Goal: Task Accomplishment & Management: Contribute content

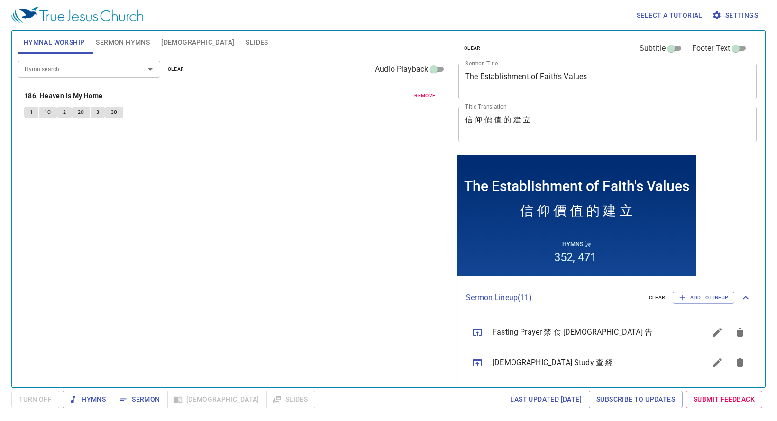
click at [422, 91] on span "remove" at bounding box center [424, 95] width 21 height 9
click at [117, 44] on span "Sermon Hymns" at bounding box center [123, 43] width 54 height 12
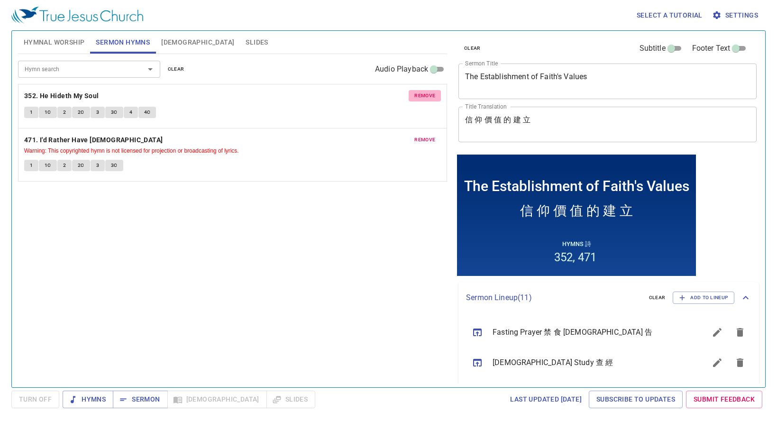
click at [429, 94] on span "remove" at bounding box center [424, 95] width 21 height 9
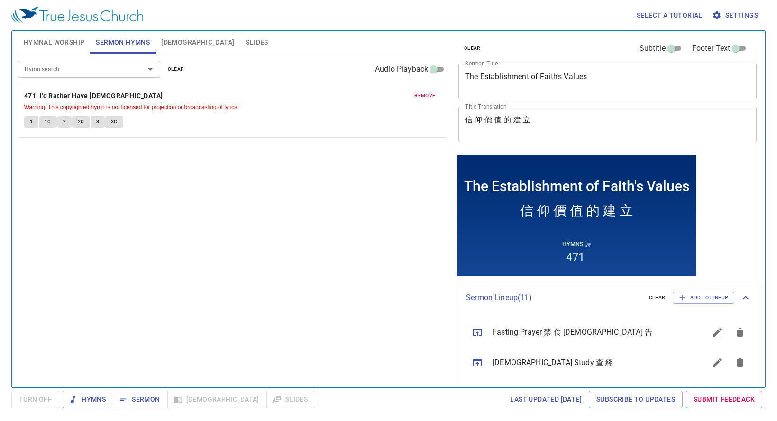
click at [429, 94] on span "remove" at bounding box center [424, 95] width 21 height 9
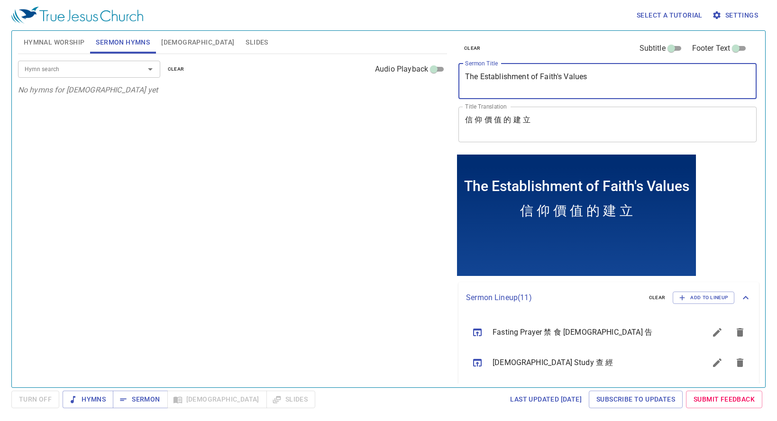
drag, startPoint x: 610, startPoint y: 83, endPoint x: 380, endPoint y: 76, distance: 229.6
click at [380, 78] on div "Hymnal Worship Sermon Hymns Bible Slides Hymn search Hymn search clear Audio Pl…" at bounding box center [388, 205] width 749 height 356
click at [590, 73] on textarea "The Establishment of Faith's Values" at bounding box center [607, 81] width 285 height 18
drag, startPoint x: 602, startPoint y: 76, endPoint x: 381, endPoint y: 71, distance: 220.5
click at [381, 71] on div "Hymnal Worship Sermon Hymns Bible Slides Hymn search Hymn search clear Audio Pl…" at bounding box center [388, 205] width 749 height 356
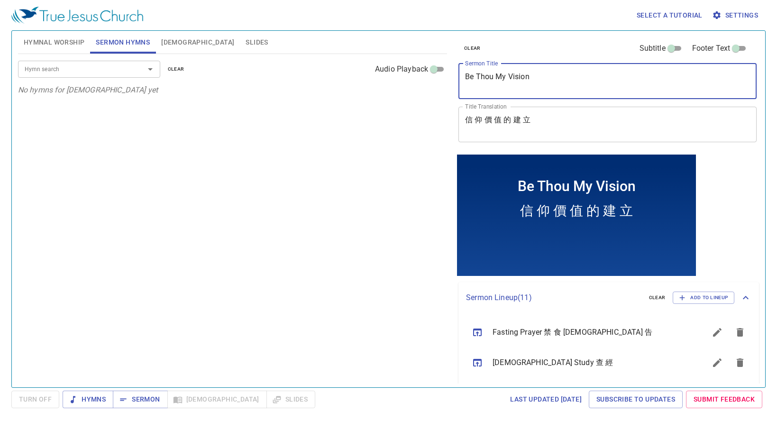
type textarea "Be Thou My Vision"
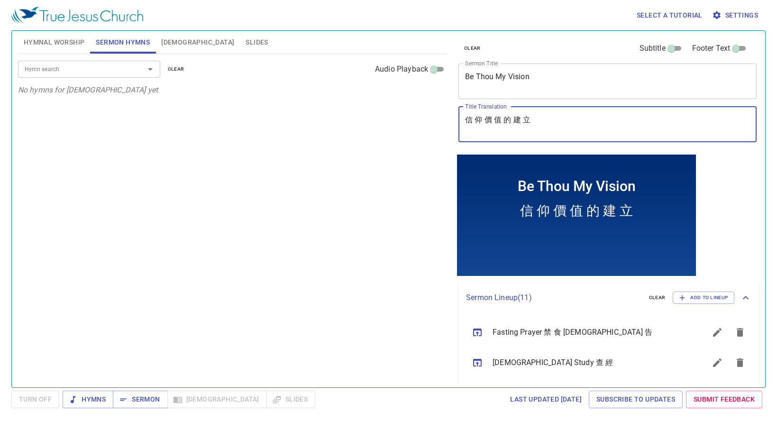
drag, startPoint x: 621, startPoint y: 115, endPoint x: 354, endPoint y: 122, distance: 267.5
click at [354, 122] on div "Hymnal Worship Sermon Hymns Bible Slides Hymn search Hymn search clear Audio Pl…" at bounding box center [388, 205] width 749 height 356
type textarea "成 為 我 的 看 見"
click at [45, 67] on input "Hymn search" at bounding box center [75, 69] width 109 height 11
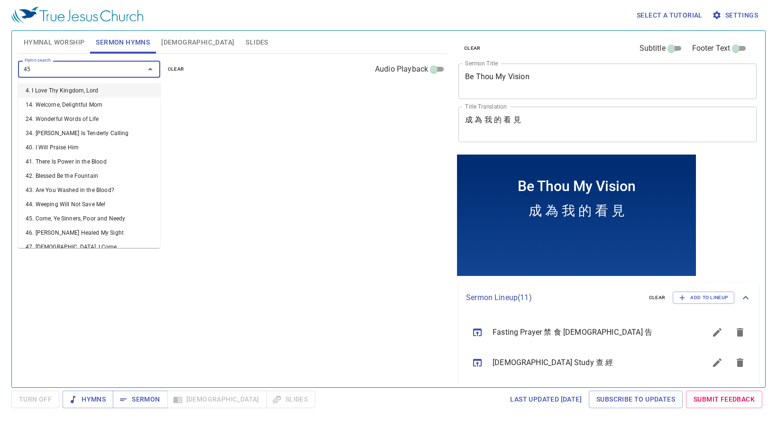
type input "452"
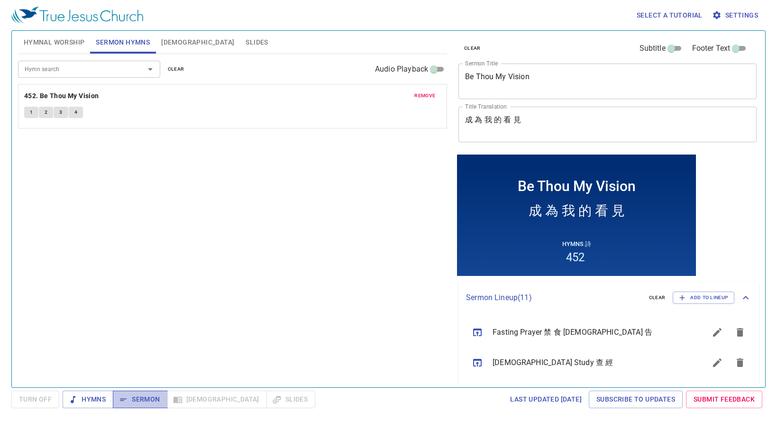
click at [145, 395] on span "Sermon" at bounding box center [139, 399] width 39 height 12
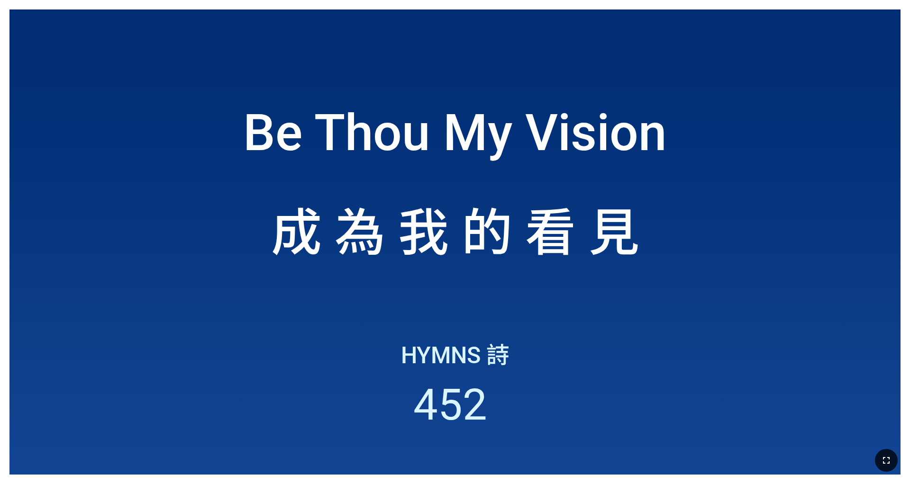
click at [881, 457] on icon "button" at bounding box center [886, 460] width 11 height 11
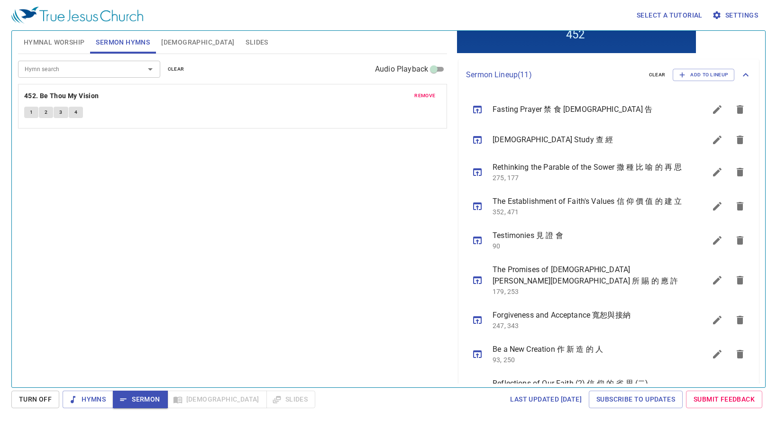
scroll to position [237, 0]
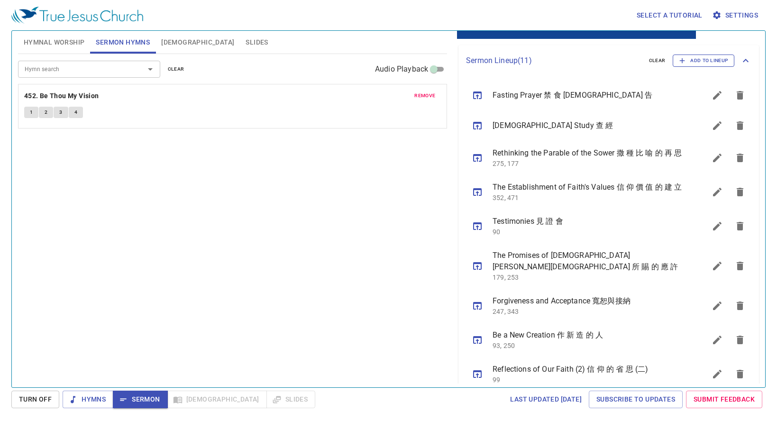
click at [712, 57] on span "Add to Lineup" at bounding box center [703, 60] width 49 height 9
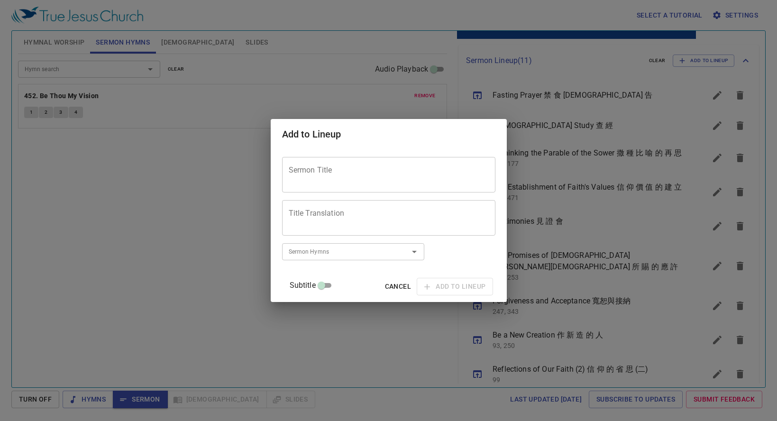
click at [389, 173] on textarea "Sermon Title" at bounding box center [389, 175] width 200 height 18
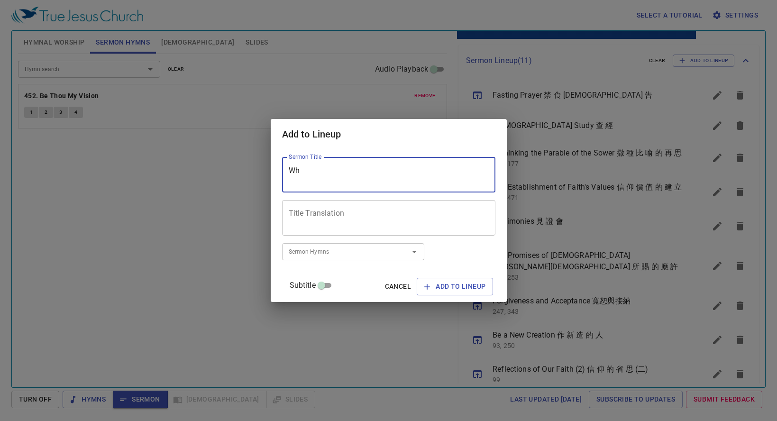
type textarea "W"
type textarea "Who is My Neighbor?"
click at [0, 0] on textarea "Title Translation" at bounding box center [0, 0] width 0 height 0
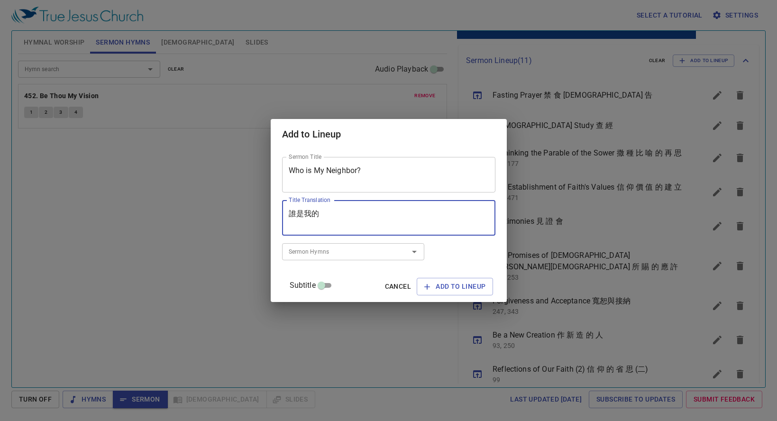
click at [0, 0] on textarea "誰是我的" at bounding box center [0, 0] width 0 height 0
paste textarea "鄰居"
type textarea "誰 是 我 的 鄰 居"
click at [0, 0] on input "Sermon Hymns" at bounding box center [0, 0] width 0 height 0
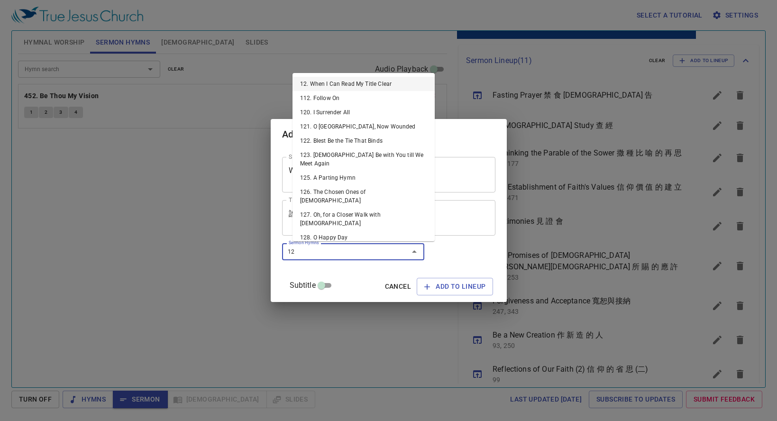
type input "126"
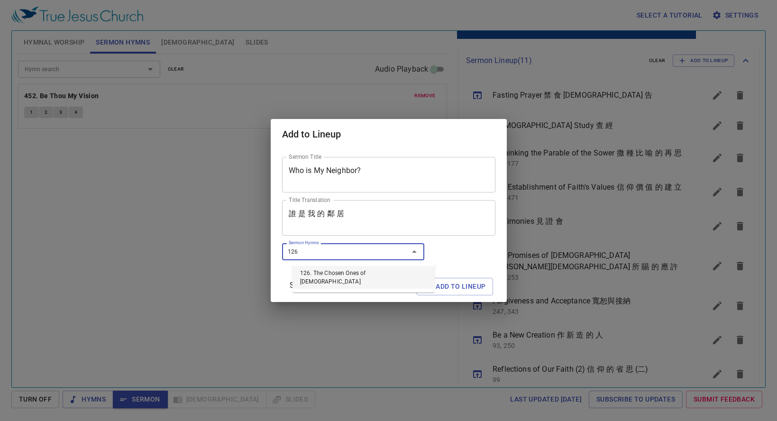
click at [0, 0] on li "126. The Chosen Ones of God" at bounding box center [0, 0] width 0 height 0
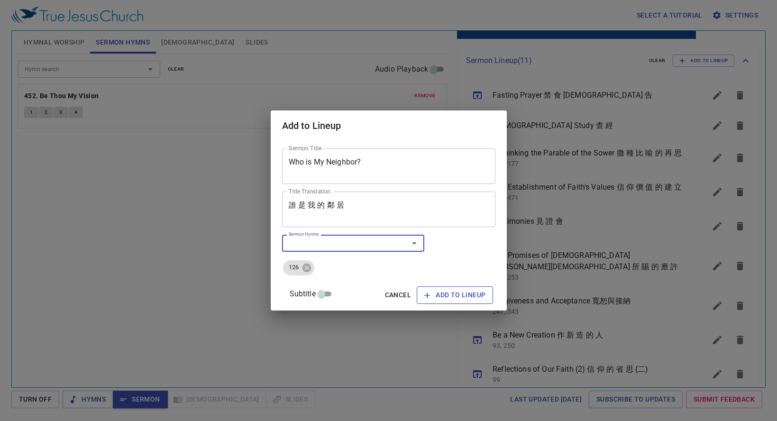
click at [0, 0] on span "Add to Lineup" at bounding box center [0, 0] width 0 height 0
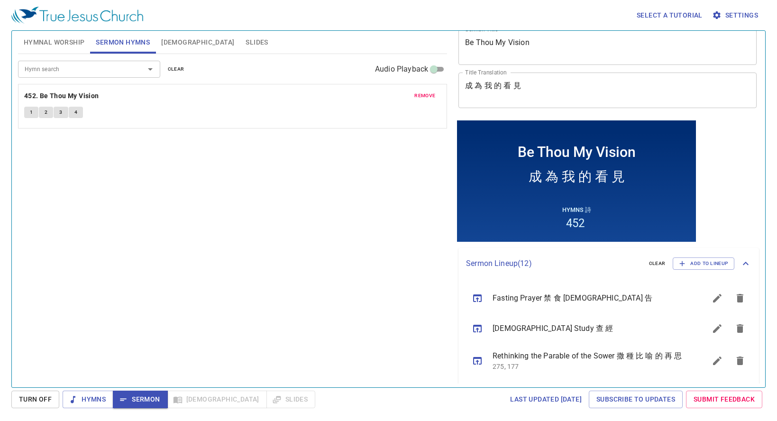
scroll to position [0, 0]
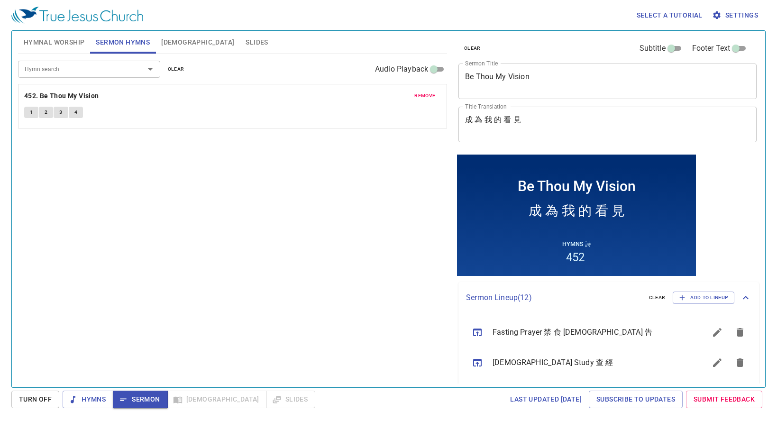
click at [34, 111] on button "1" at bounding box center [31, 112] width 14 height 11
click at [45, 112] on span "2" at bounding box center [46, 112] width 3 height 9
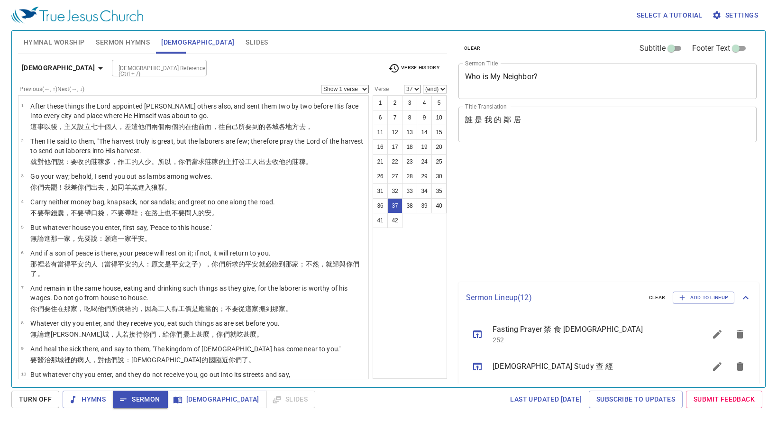
select select "37"
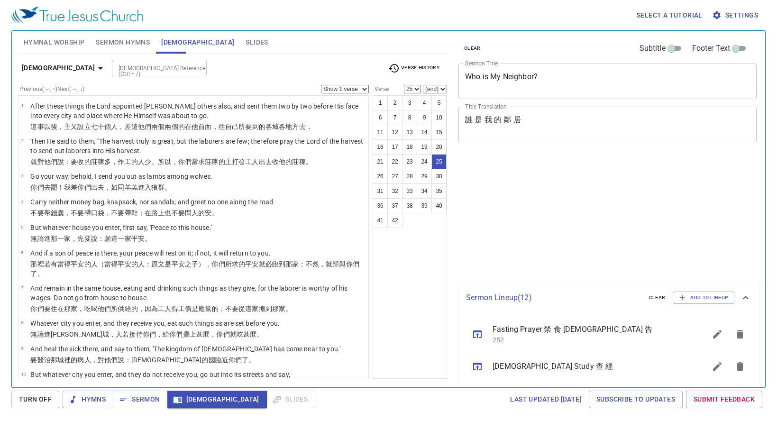
select select "25"
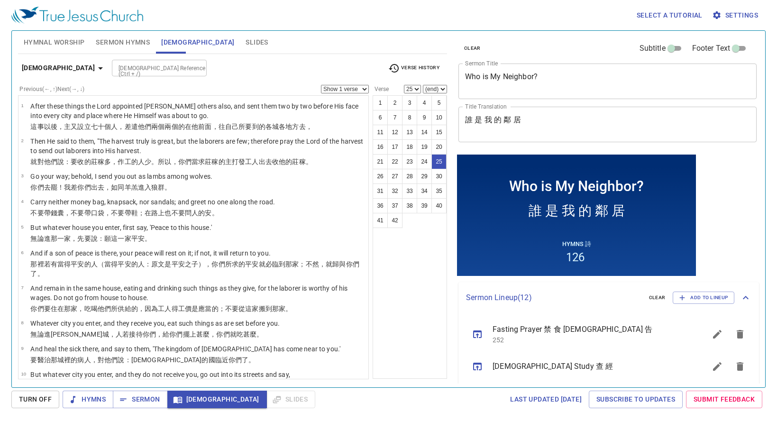
scroll to position [637, 0]
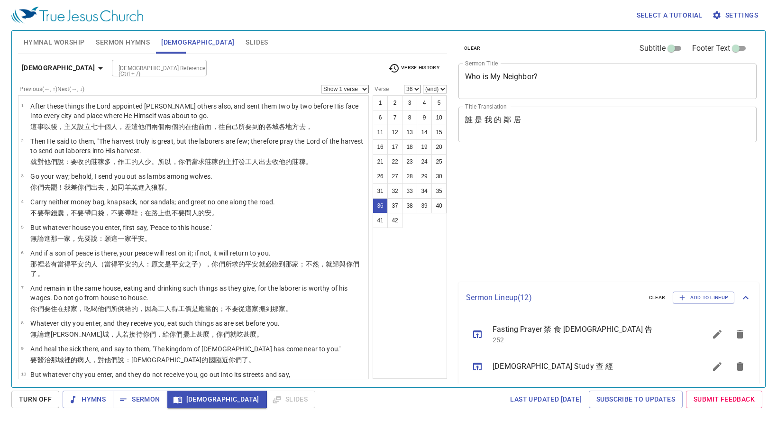
select select "36"
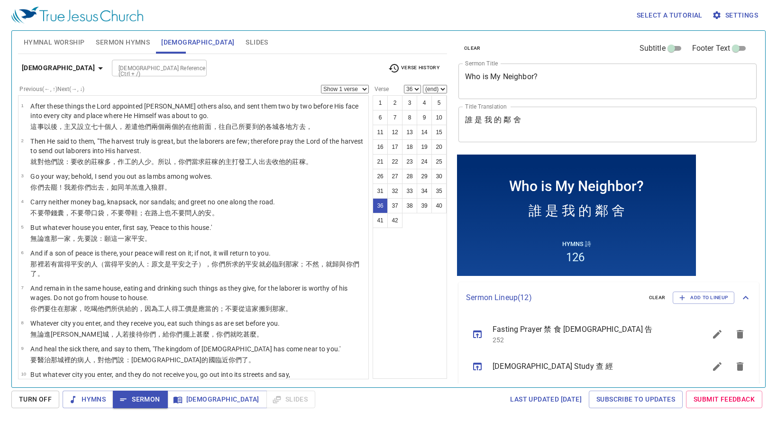
scroll to position [959, 0]
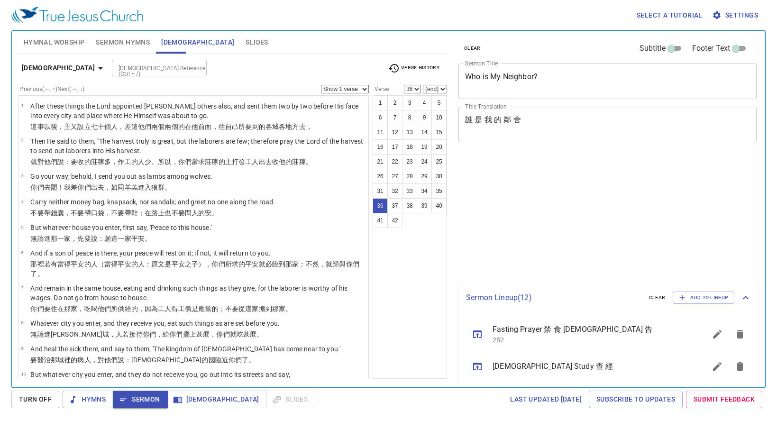
select select "36"
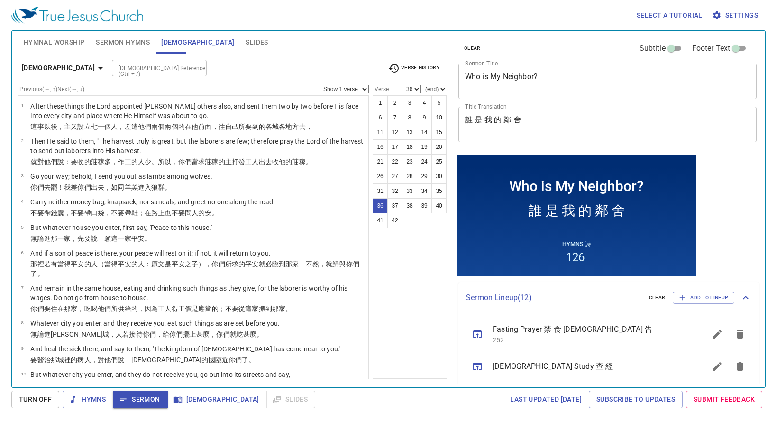
scroll to position [959, 0]
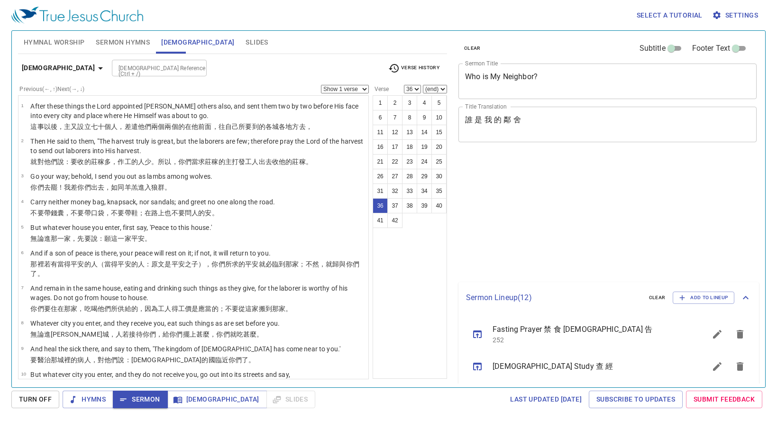
select select "36"
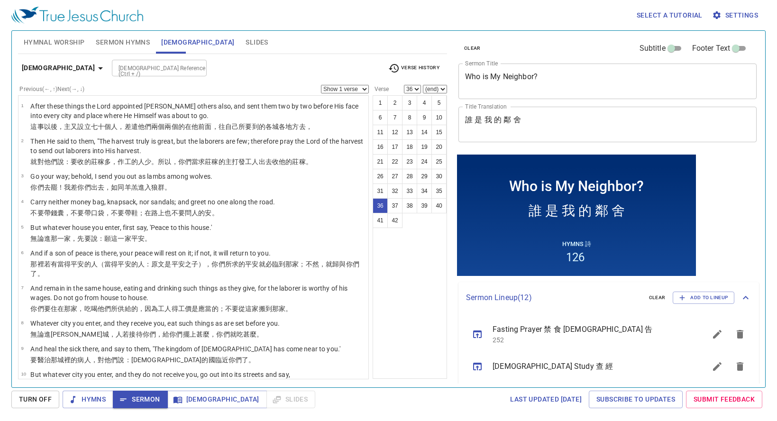
scroll to position [959, 0]
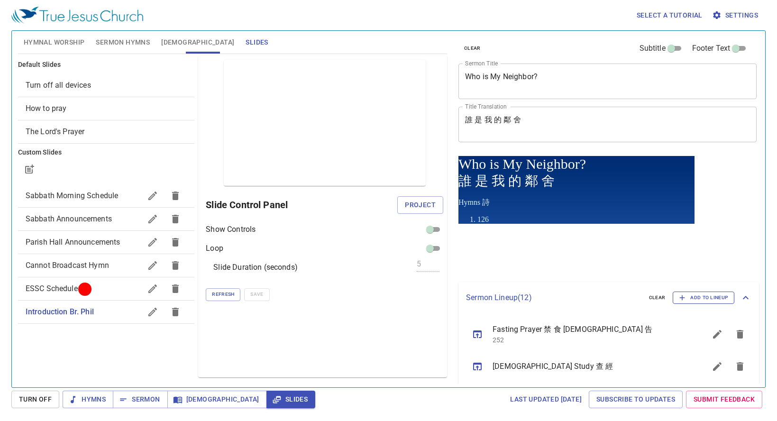
click at [559, 76] on textarea "Who is My Neighbor?" at bounding box center [607, 81] width 285 height 18
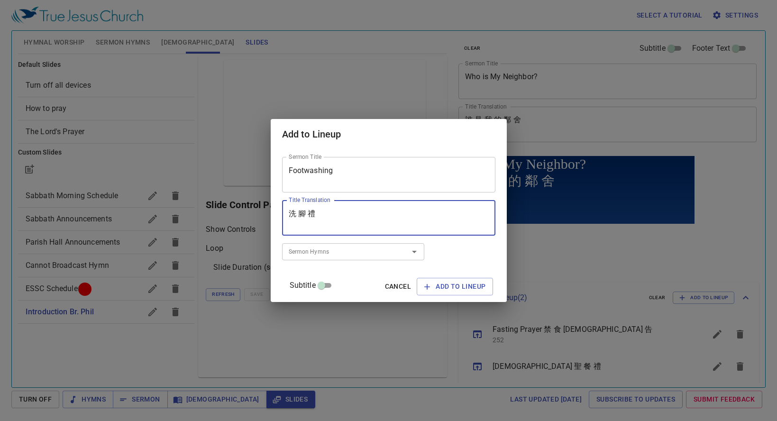
click at [0, 0] on textarea "Footwashing" at bounding box center [0, 0] width 0 height 0
click at [0, 0] on span "Add to Lineup" at bounding box center [0, 0] width 0 height 0
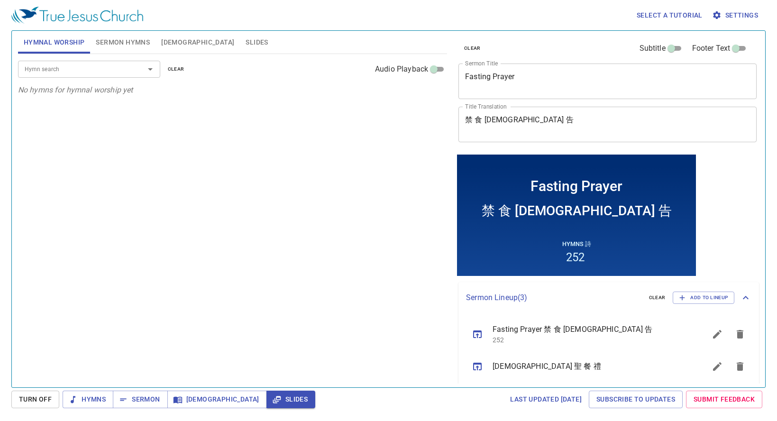
click at [713, 393] on icon "sermon lineup list" at bounding box center [717, 397] width 9 height 9
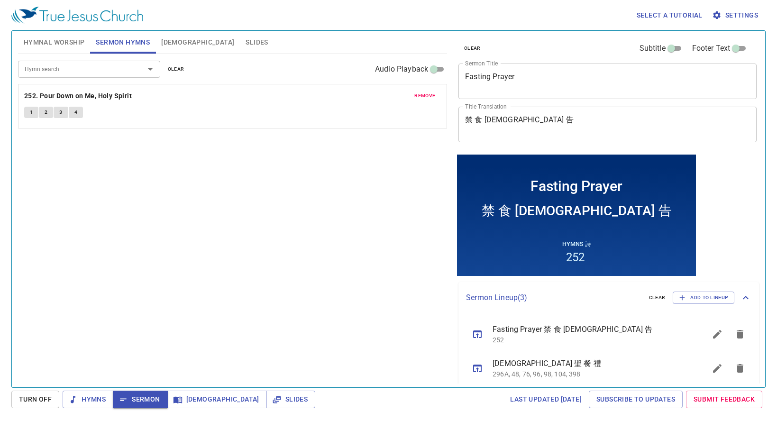
scroll to position [44, 0]
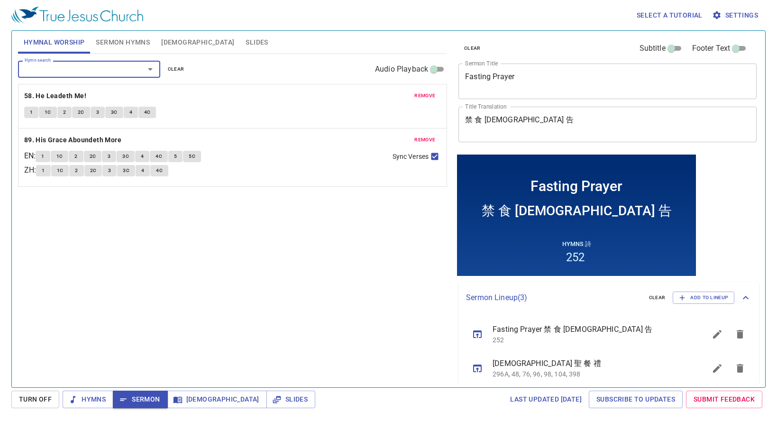
click at [123, 73] on input "Hymn search" at bounding box center [75, 69] width 109 height 11
type input "63"
click at [93, 68] on input "63" at bounding box center [75, 69] width 109 height 11
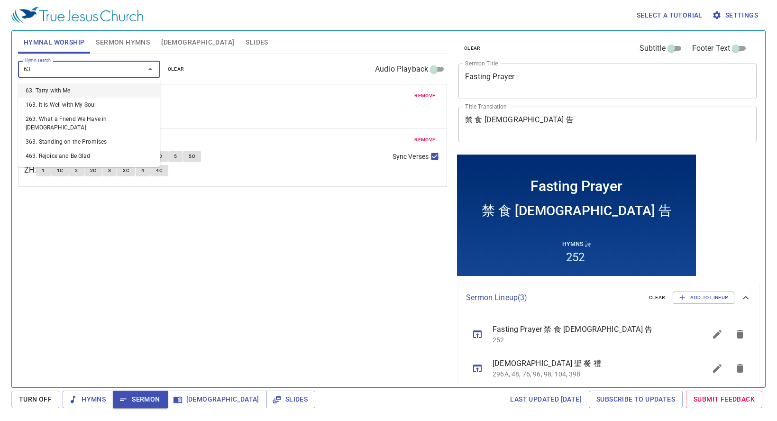
scroll to position [44, 0]
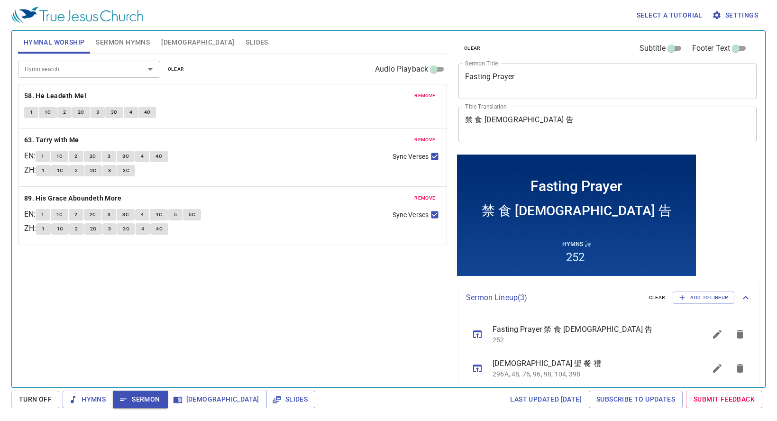
click at [240, 50] on button "Slides" at bounding box center [257, 42] width 34 height 23
click at [246, 44] on span "Slides" at bounding box center [257, 43] width 22 height 12
click at [246, 38] on span "Slides" at bounding box center [257, 43] width 22 height 12
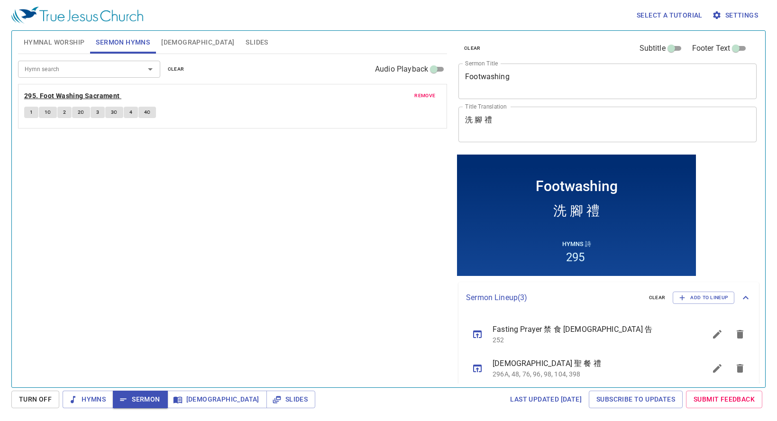
click at [32, 113] on span "1" at bounding box center [31, 112] width 3 height 9
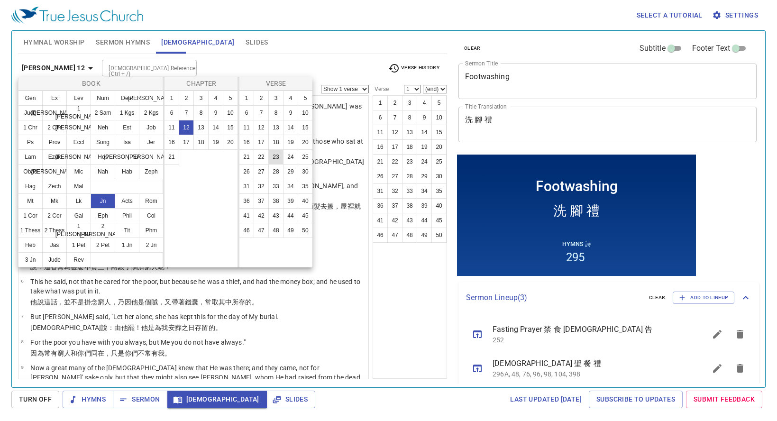
click at [0, 0] on button "22" at bounding box center [0, 0] width 0 height 0
click at [0, 0] on button "23" at bounding box center [0, 0] width 0 height 0
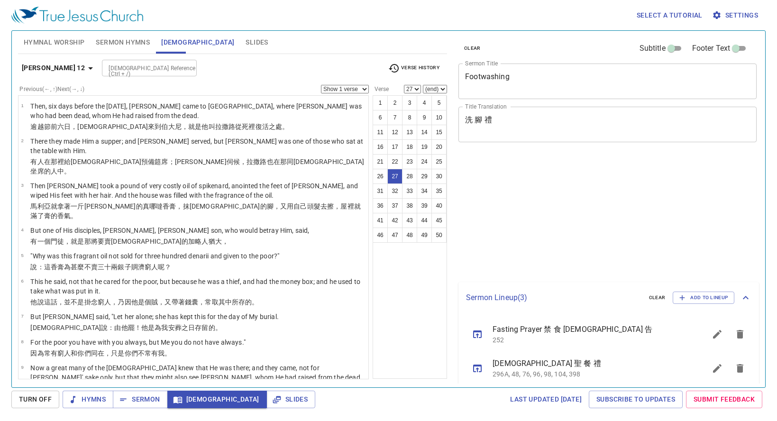
select select "27"
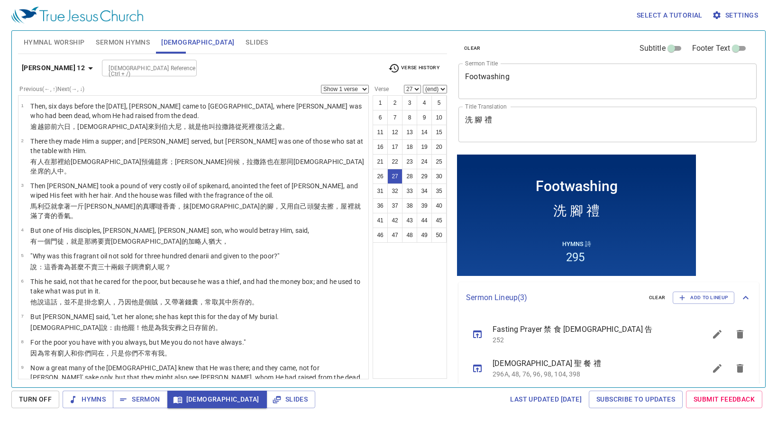
click at [38, 68] on b "John 12" at bounding box center [53, 68] width 63 height 12
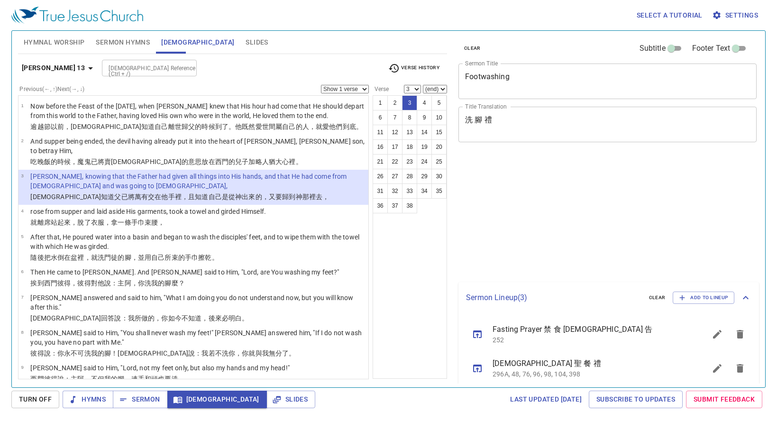
select select "3"
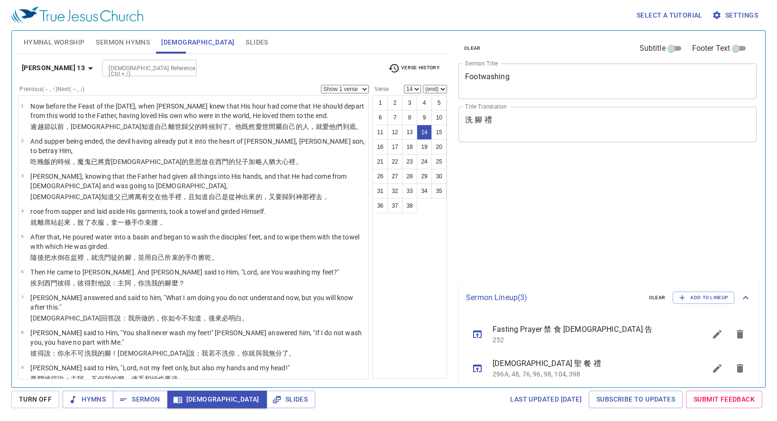
select select "14"
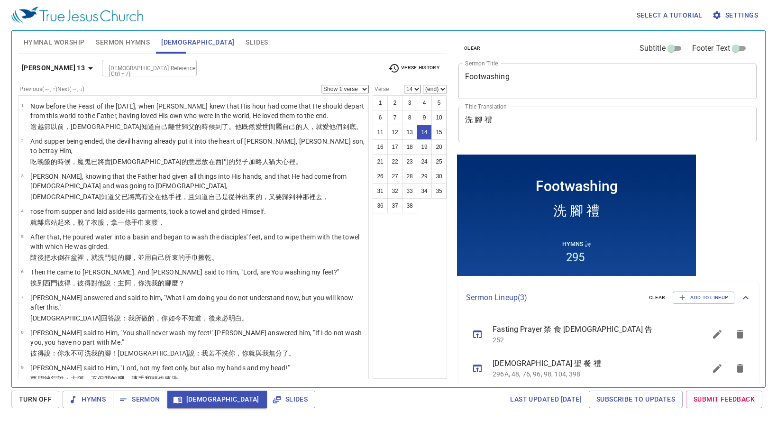
scroll to position [313, 0]
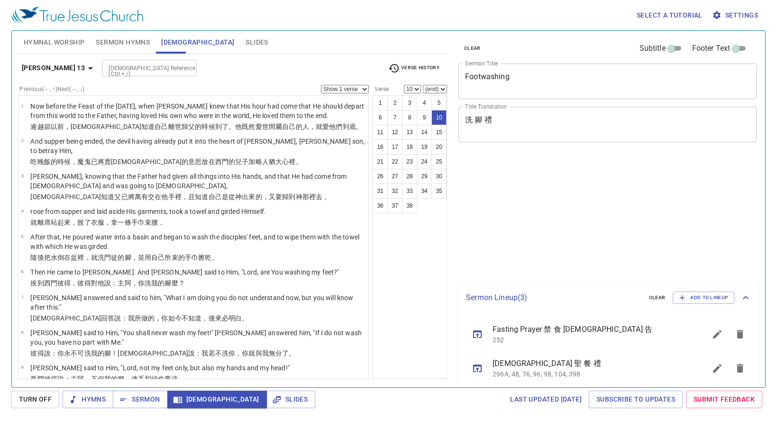
select select "10"
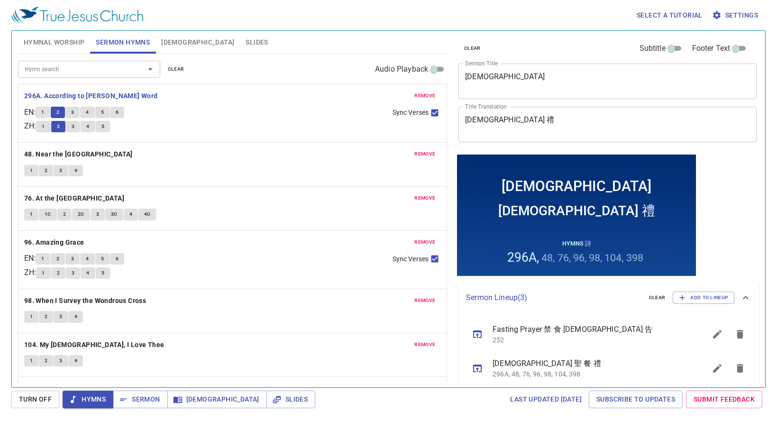
click at [74, 111] on span "3" at bounding box center [72, 112] width 3 height 9
click at [79, 113] on button "3" at bounding box center [72, 112] width 14 height 11
click at [79, 112] on button "3" at bounding box center [72, 112] width 14 height 11
click at [79, 111] on button "3" at bounding box center [72, 112] width 14 height 11
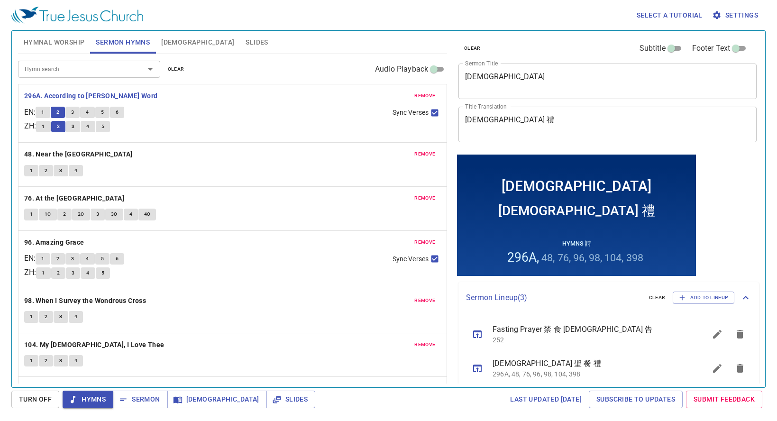
click at [80, 111] on button "3" at bounding box center [72, 112] width 14 height 11
click at [74, 113] on span "3" at bounding box center [72, 112] width 3 height 9
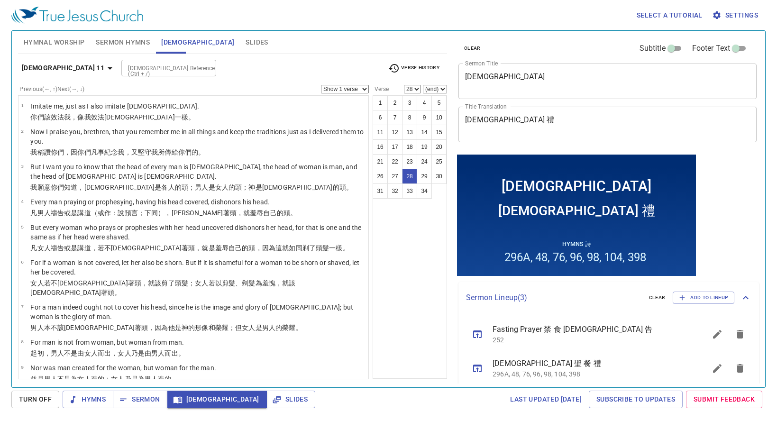
select select "29"
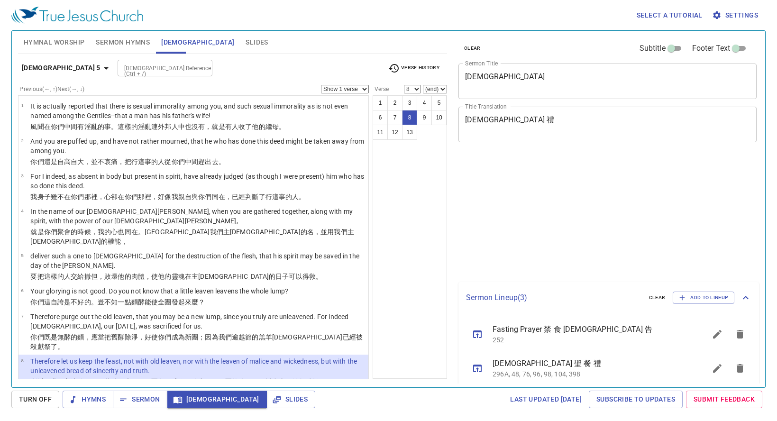
select select "8"
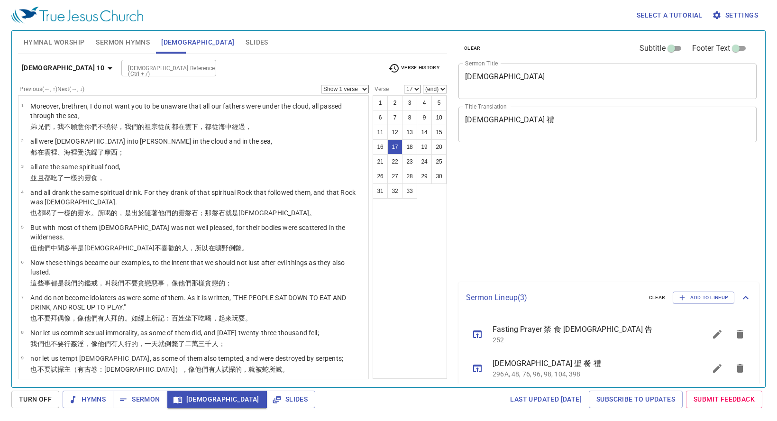
select select "17"
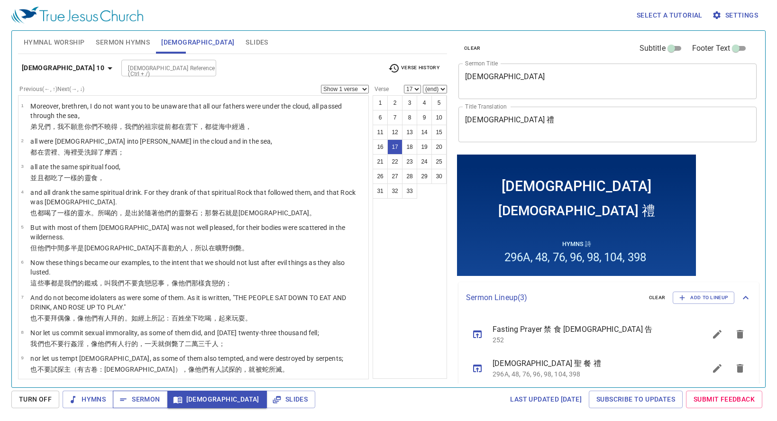
click at [0, 0] on span "Sermon" at bounding box center [0, 0] width 0 height 0
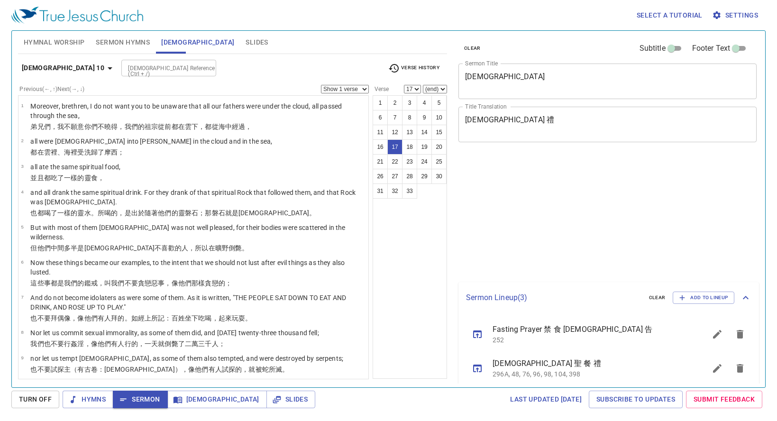
select select "17"
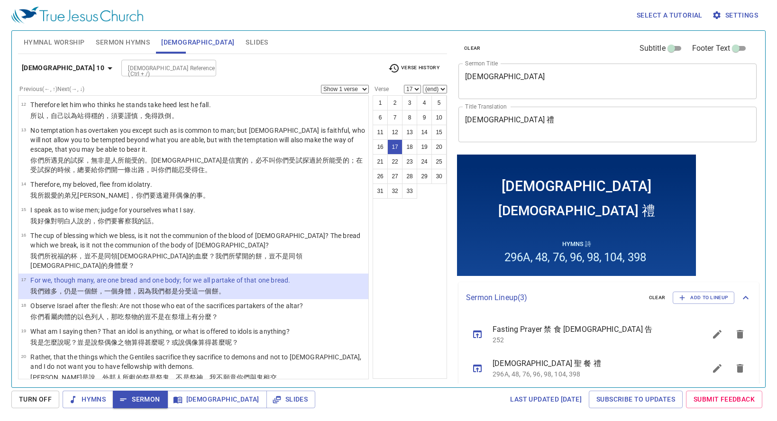
scroll to position [44, 0]
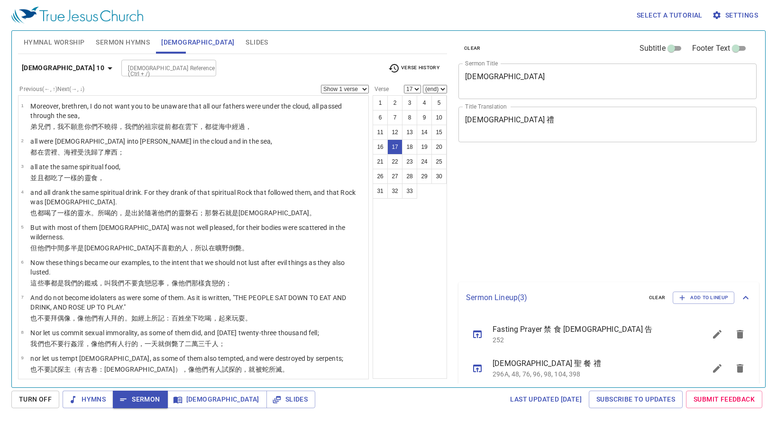
select select "17"
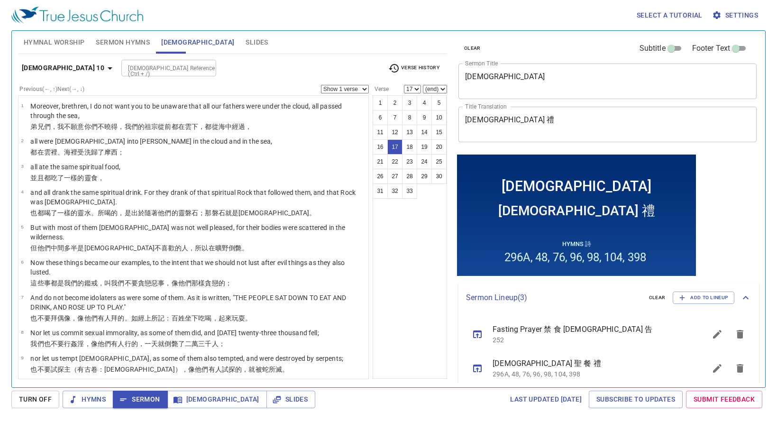
scroll to position [44, 0]
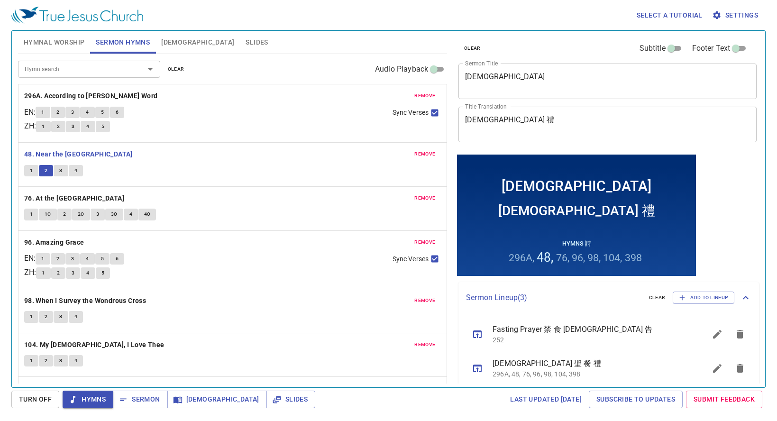
click at [62, 170] on span "3" at bounding box center [60, 170] width 3 height 9
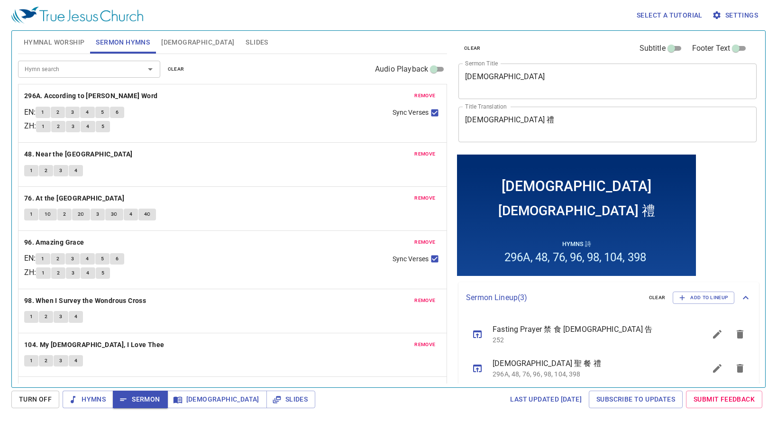
scroll to position [44, 0]
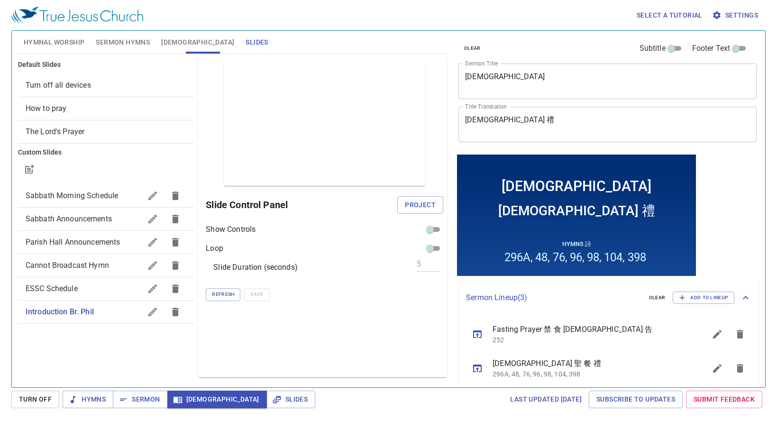
scroll to position [44, 0]
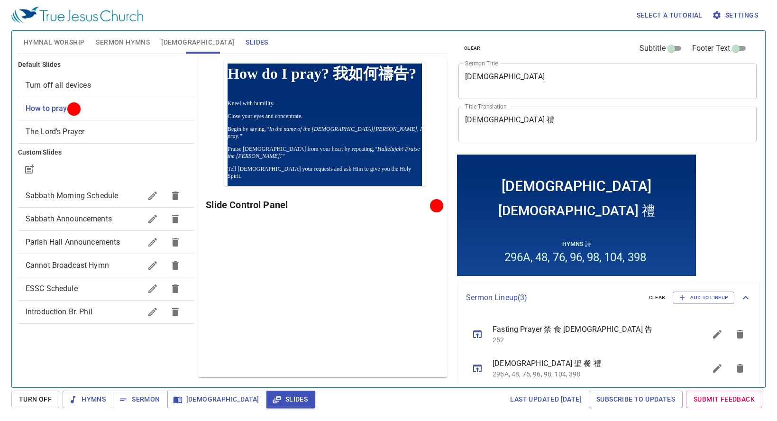
scroll to position [44, 0]
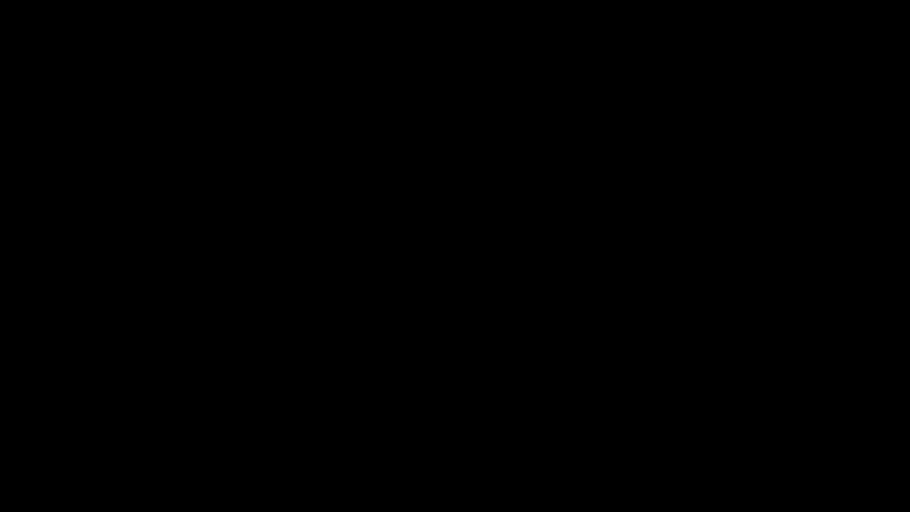
click at [903, 246] on div at bounding box center [455, 256] width 910 height 512
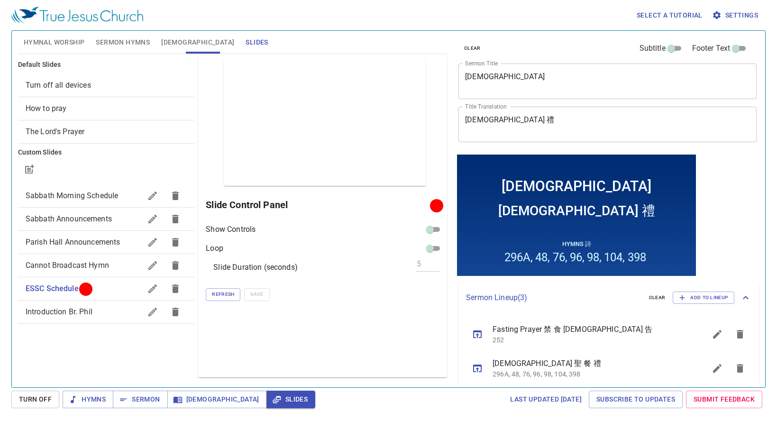
scroll to position [44, 0]
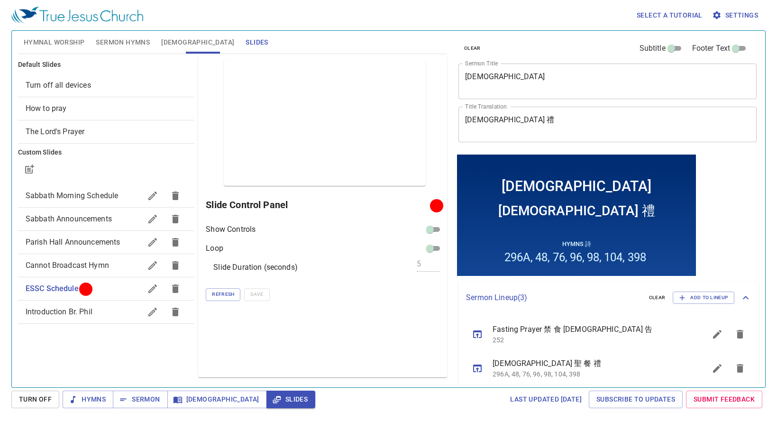
scroll to position [44, 0]
